Goal: Information Seeking & Learning: Learn about a topic

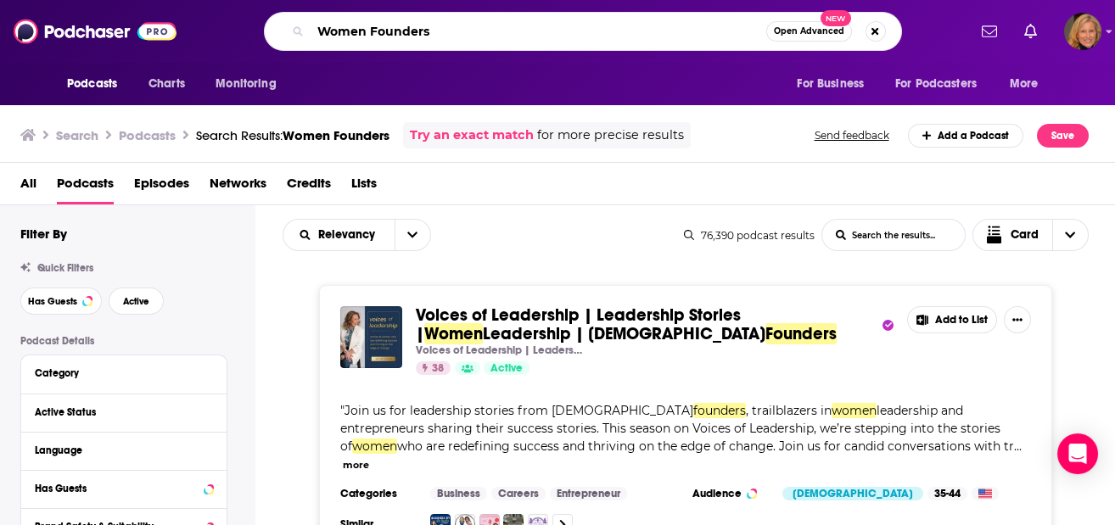
drag, startPoint x: 446, startPoint y: 28, endPoint x: 281, endPoint y: 22, distance: 164.8
click at [281, 22] on div "Women Founders Open Advanced New" at bounding box center [583, 31] width 638 height 39
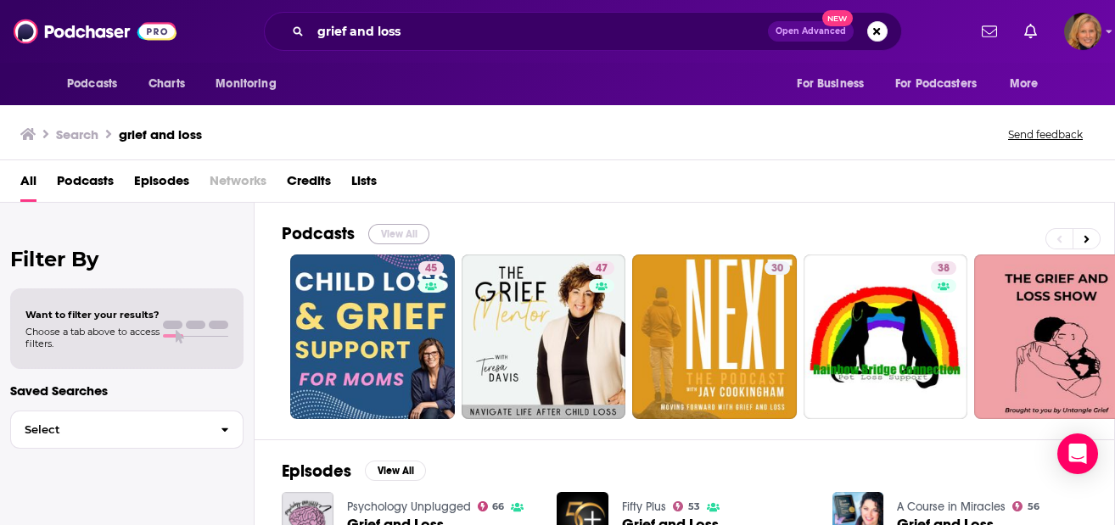
click at [401, 229] on button "View All" at bounding box center [398, 234] width 61 height 20
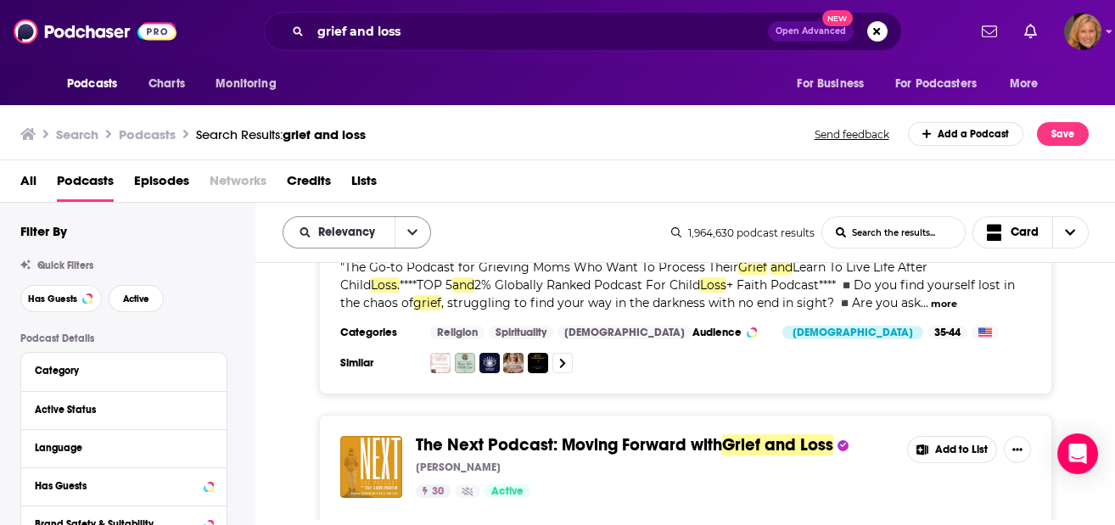
scroll to position [226, 0]
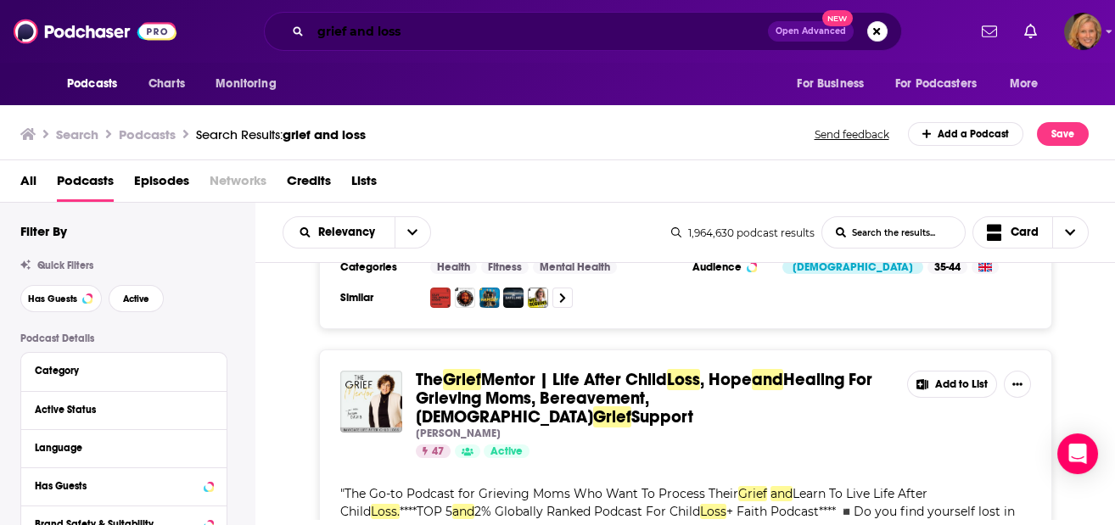
click at [449, 26] on input "grief and loss" at bounding box center [540, 31] width 458 height 27
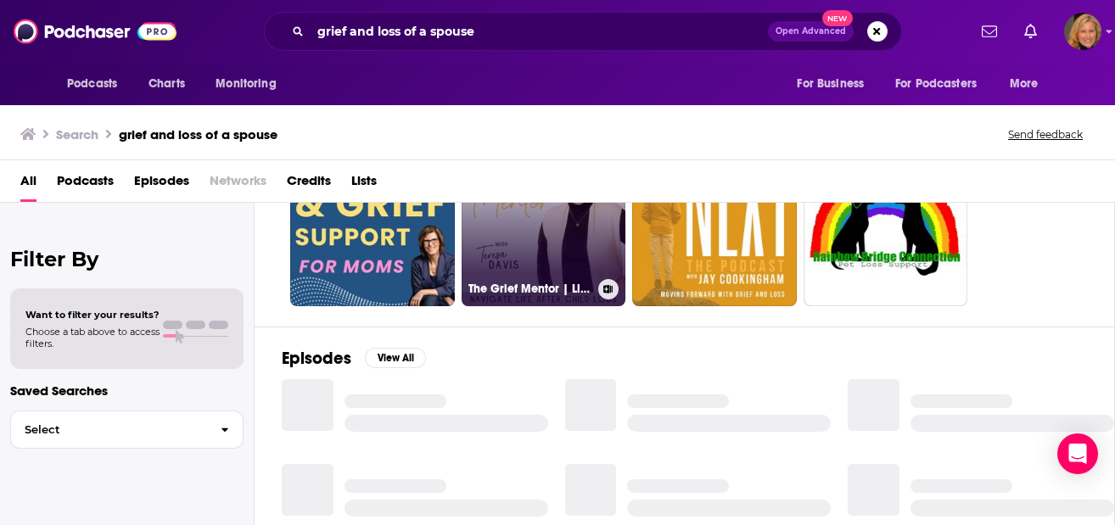
scroll to position [226, 0]
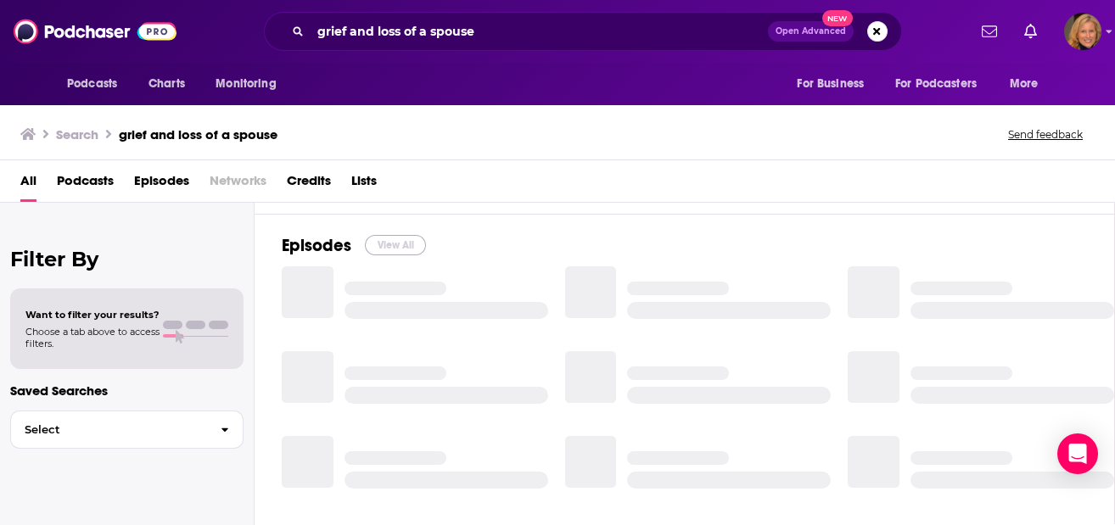
click at [396, 245] on button "View All" at bounding box center [395, 245] width 61 height 20
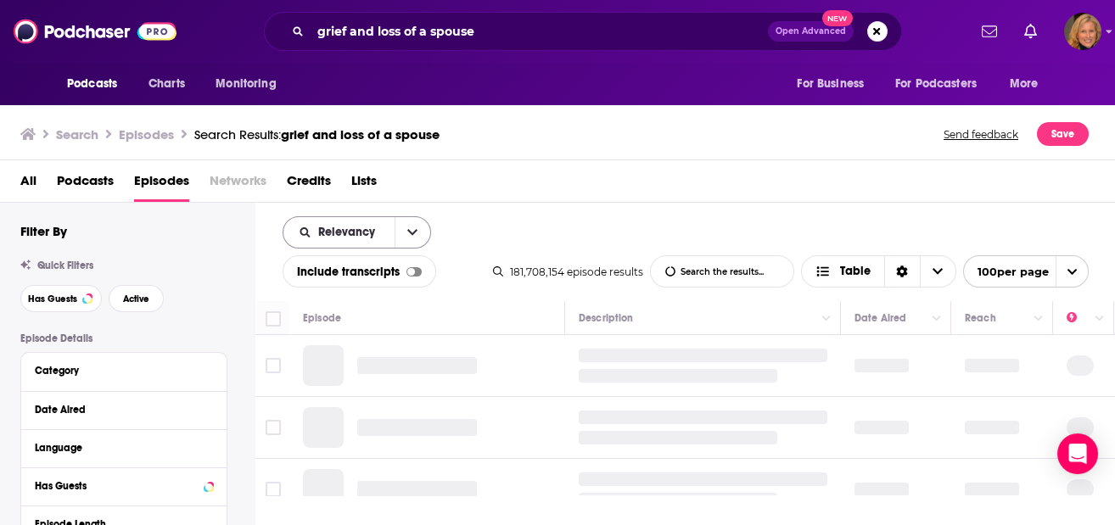
click at [415, 225] on button "open menu" at bounding box center [413, 232] width 36 height 31
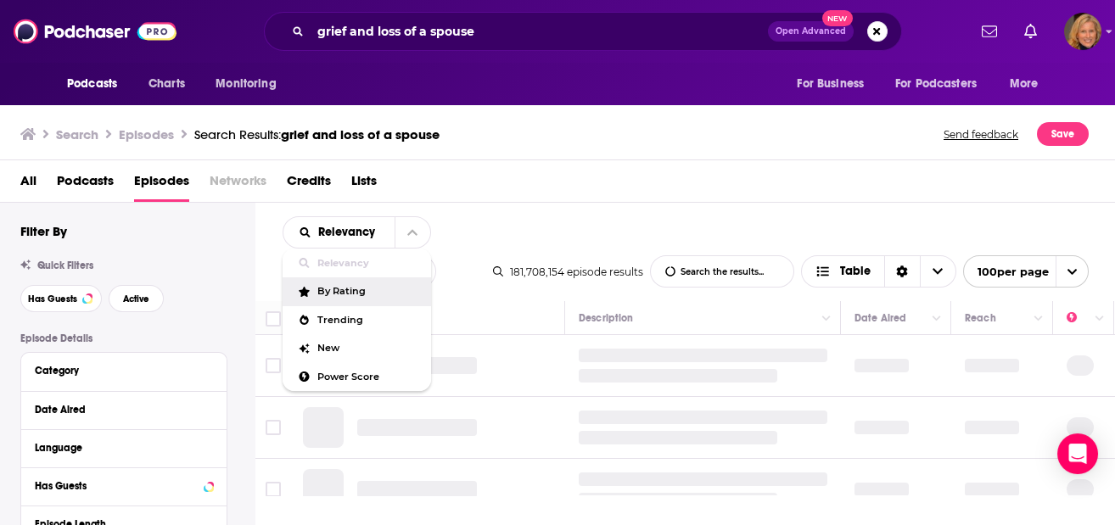
click at [352, 291] on span "By Rating" at bounding box center [367, 291] width 100 height 9
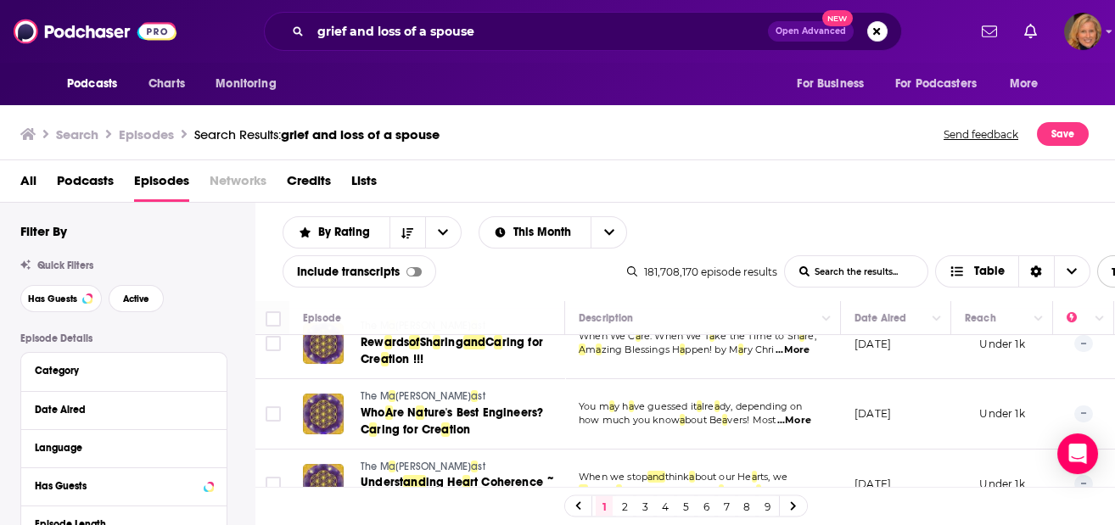
scroll to position [565, 0]
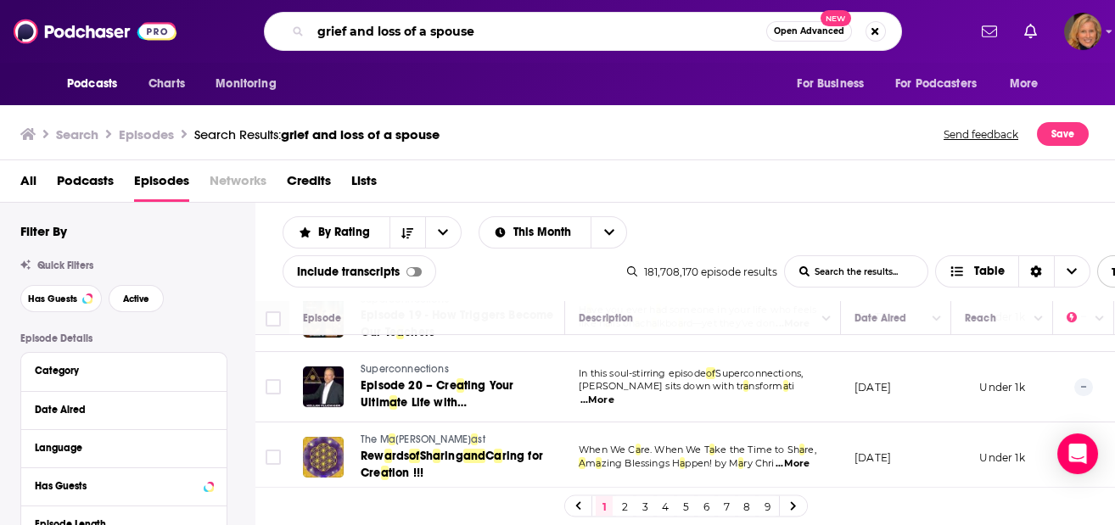
click at [486, 32] on input "grief and loss of a spouse" at bounding box center [539, 31] width 456 height 27
type input "grief and loss"
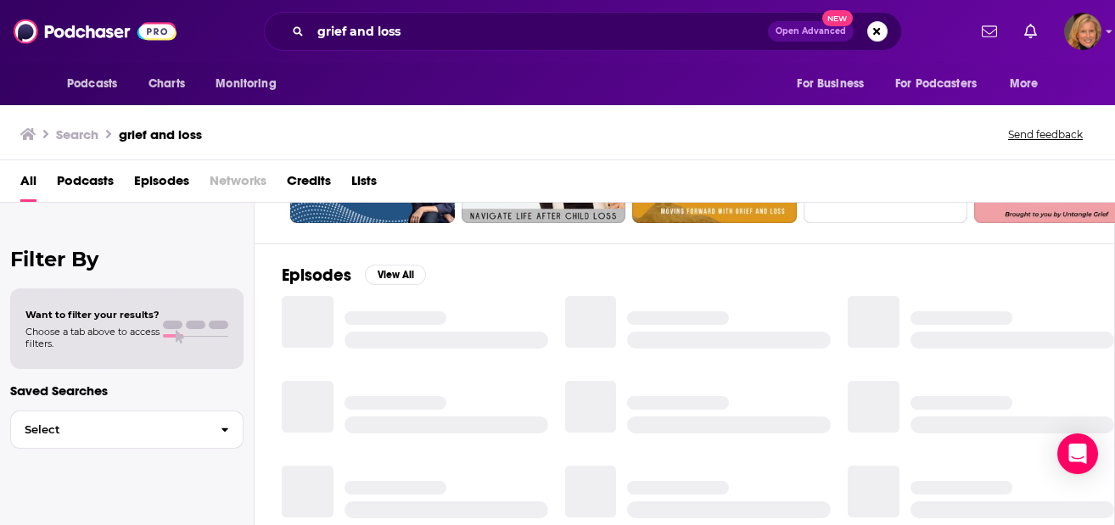
scroll to position [226, 0]
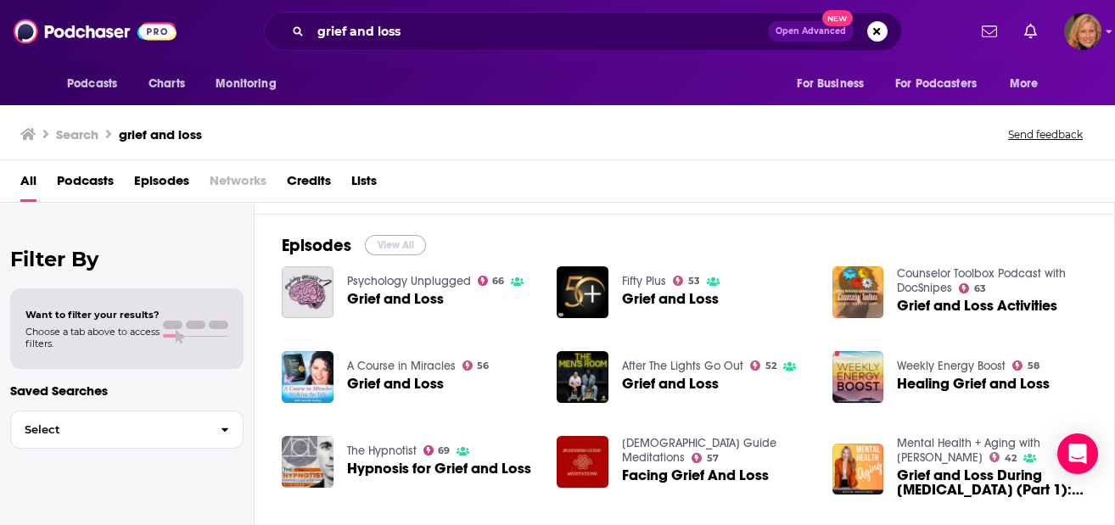
click at [391, 237] on button "View All" at bounding box center [395, 245] width 61 height 20
